Goal: Find specific page/section: Find specific page/section

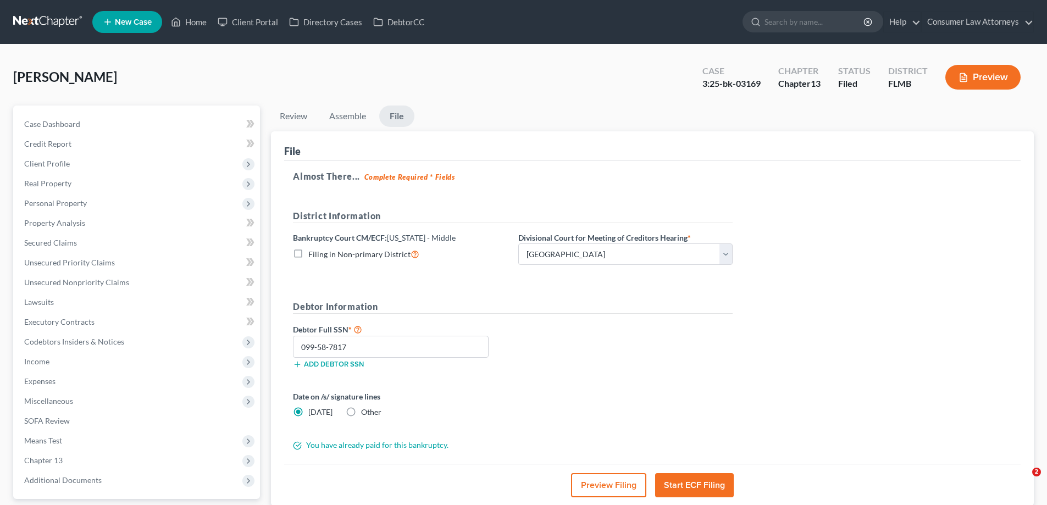
select select "1"
click at [202, 14] on link "Home" at bounding box center [188, 22] width 47 height 20
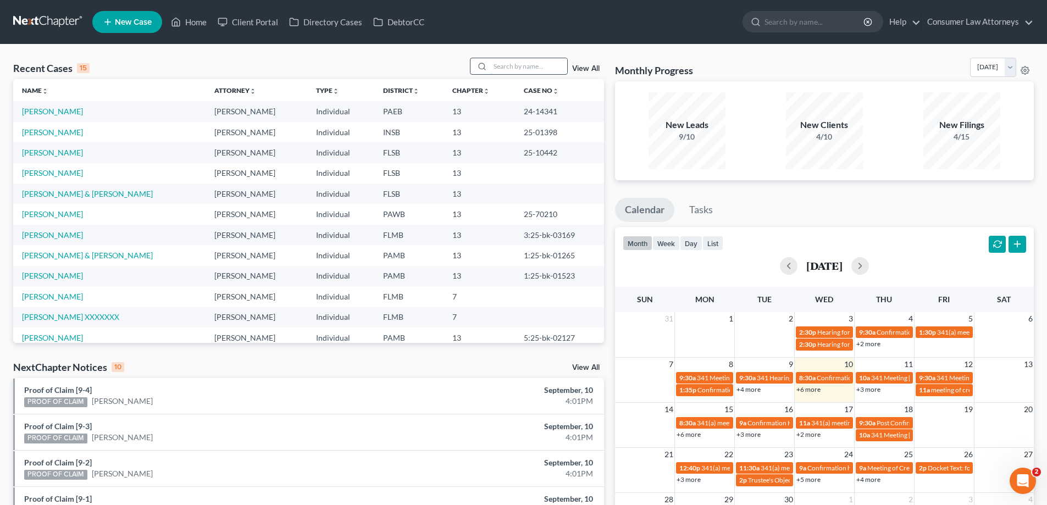
click at [523, 66] on input "search" at bounding box center [528, 66] width 77 height 16
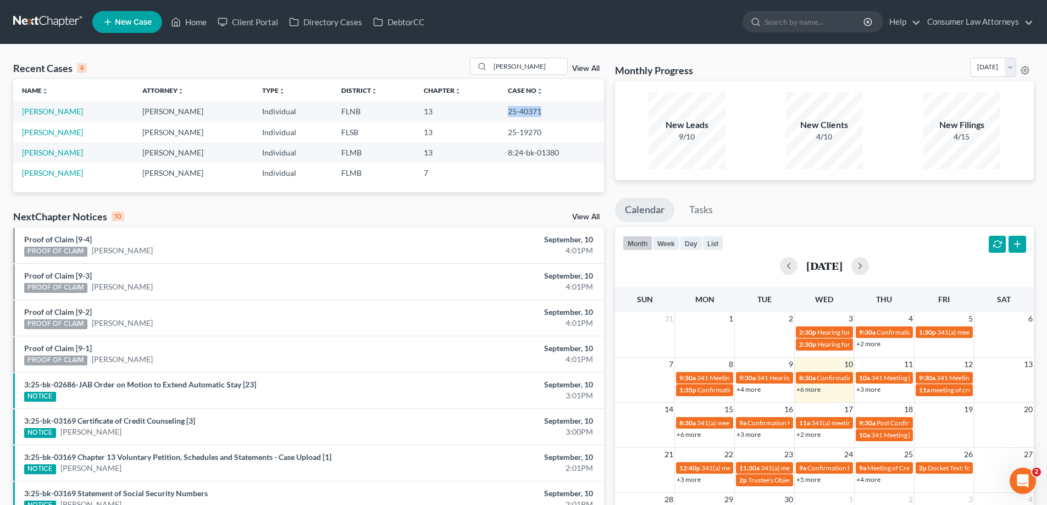
drag, startPoint x: 540, startPoint y: 112, endPoint x: 506, endPoint y: 112, distance: 34.1
click at [506, 112] on td "25-40371" at bounding box center [551, 111] width 105 height 20
copy td "25-40371"
drag, startPoint x: 538, startPoint y: 71, endPoint x: 457, endPoint y: 79, distance: 81.2
click at [462, 79] on div "Recent Cases 4 alexander View All Name unfold_more expand_more expand_less Atto…" at bounding box center [308, 125] width 591 height 135
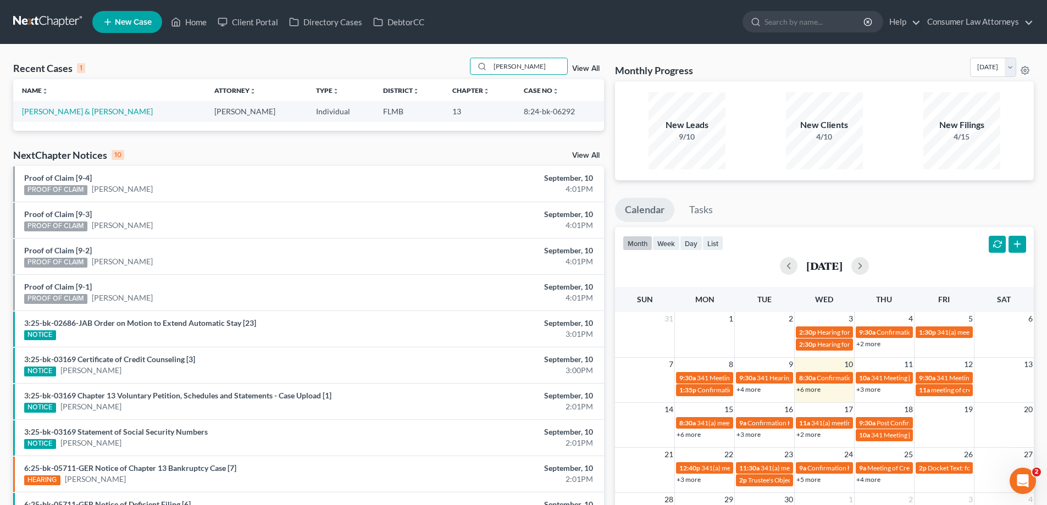
type input "[PERSON_NAME]"
drag, startPoint x: 557, startPoint y: 110, endPoint x: 506, endPoint y: 111, distance: 51.7
click at [515, 111] on td "8:24-bk-06292" at bounding box center [559, 111] width 89 height 20
copy td "8:24-bk-06292"
